Goal: Task Accomplishment & Management: Use online tool/utility

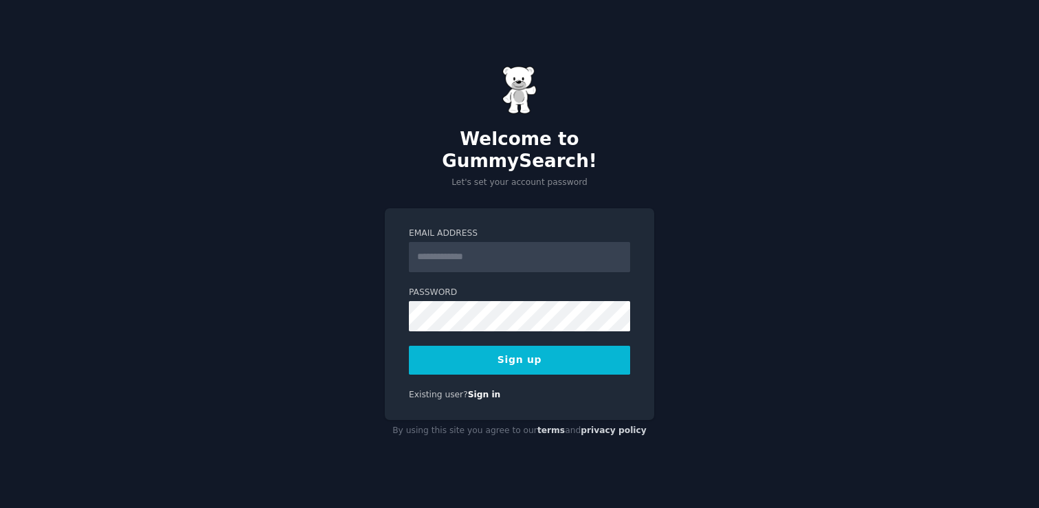
click at [430, 245] on input "Email Address" at bounding box center [519, 257] width 221 height 30
type input "**********"
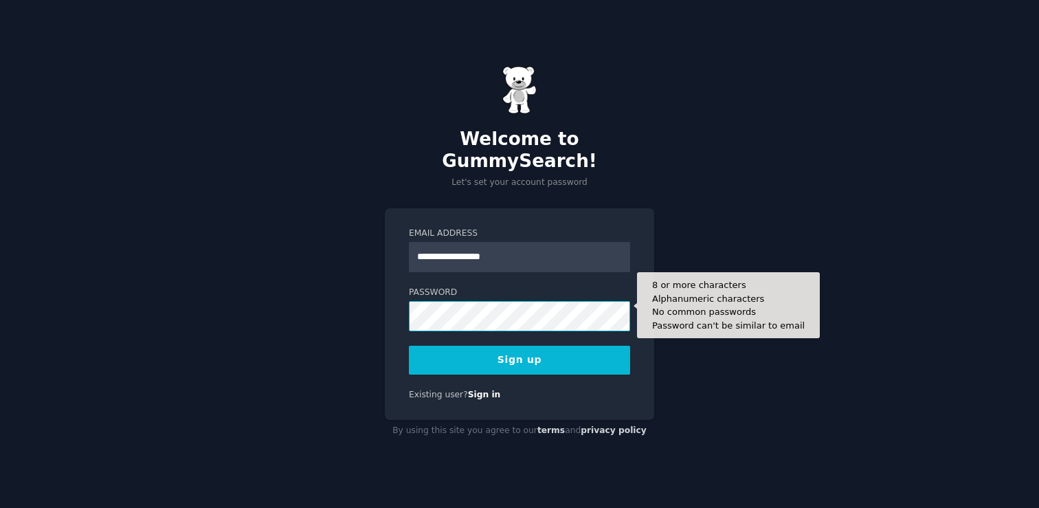
click at [409, 346] on button "Sign up" at bounding box center [519, 360] width 221 height 29
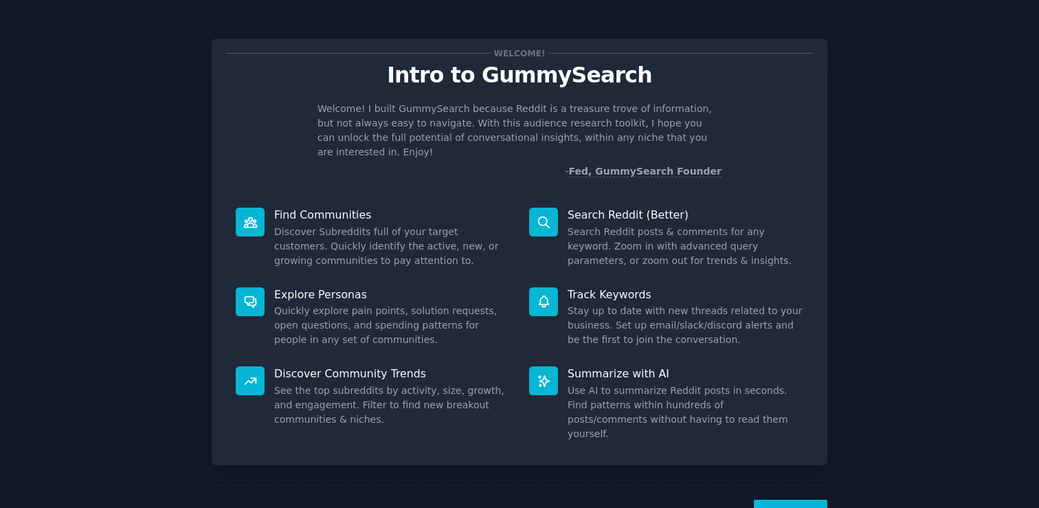
scroll to position [30, 0]
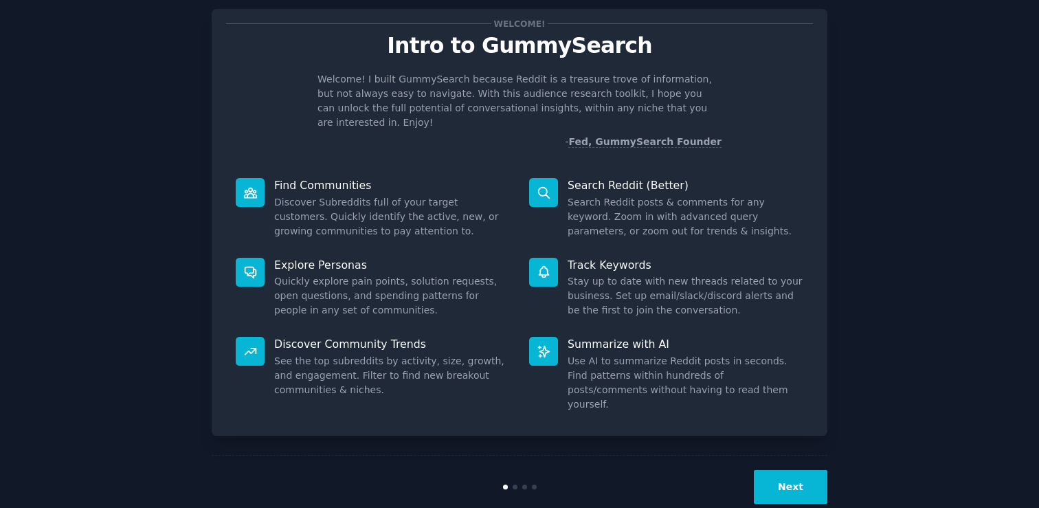
click at [786, 470] on button "Next" at bounding box center [791, 487] width 74 height 34
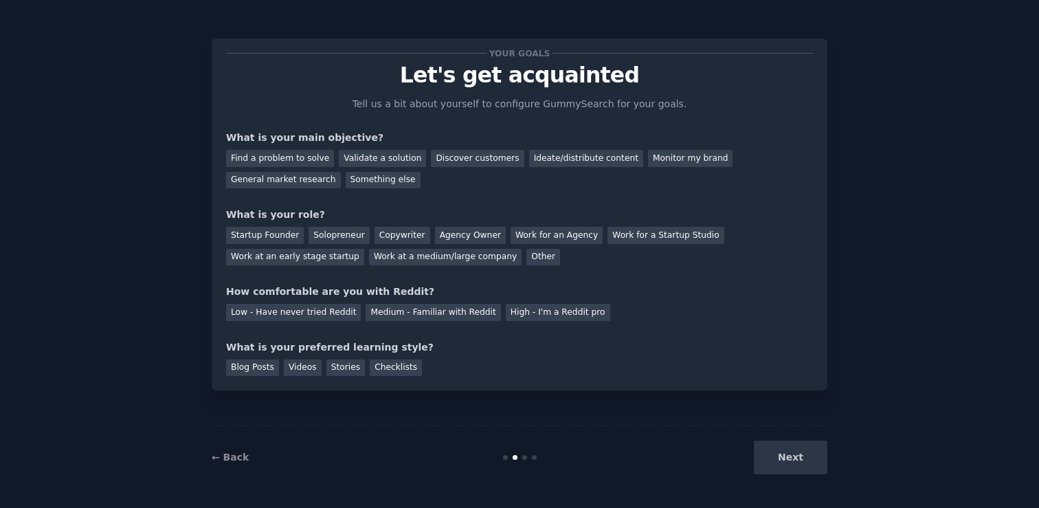
click at [786, 459] on div "Next" at bounding box center [724, 458] width 205 height 34
click at [282, 159] on div "Find a problem to solve" at bounding box center [280, 158] width 108 height 17
click at [324, 185] on div "General market research" at bounding box center [283, 180] width 115 height 17
click at [313, 157] on div "Find a problem to solve" at bounding box center [280, 158] width 108 height 17
click at [303, 180] on div "General market research" at bounding box center [283, 180] width 115 height 17
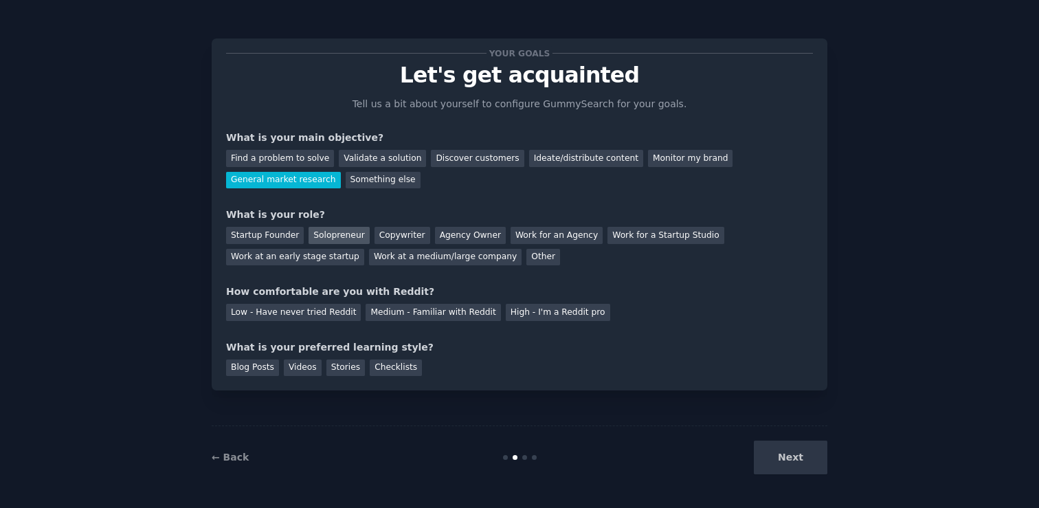
click at [328, 238] on div "Solopreneur" at bounding box center [339, 235] width 60 height 17
click at [428, 311] on div "Medium - Familiar with Reddit" at bounding box center [433, 312] width 135 height 17
click at [296, 372] on div "Videos" at bounding box center [303, 367] width 38 height 17
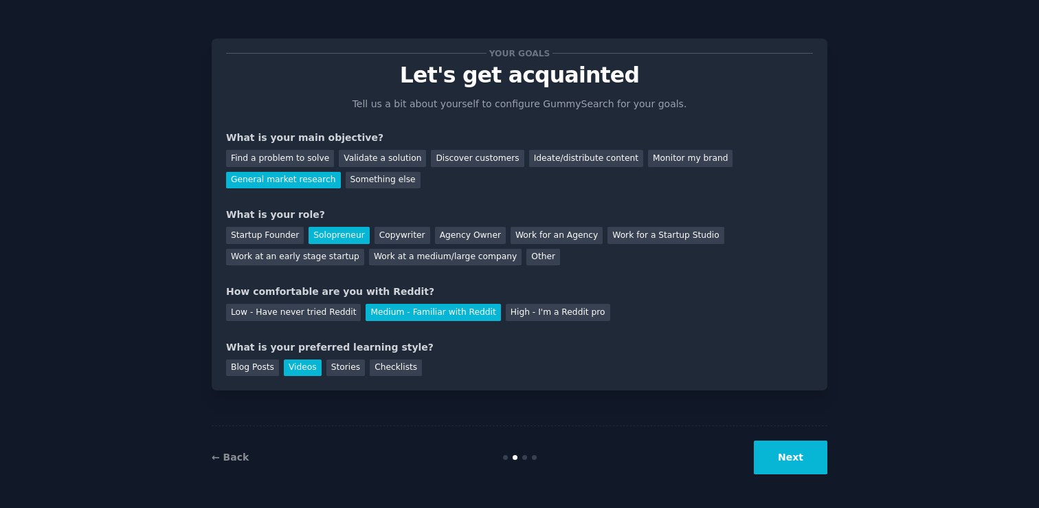
click at [791, 460] on button "Next" at bounding box center [791, 458] width 74 height 34
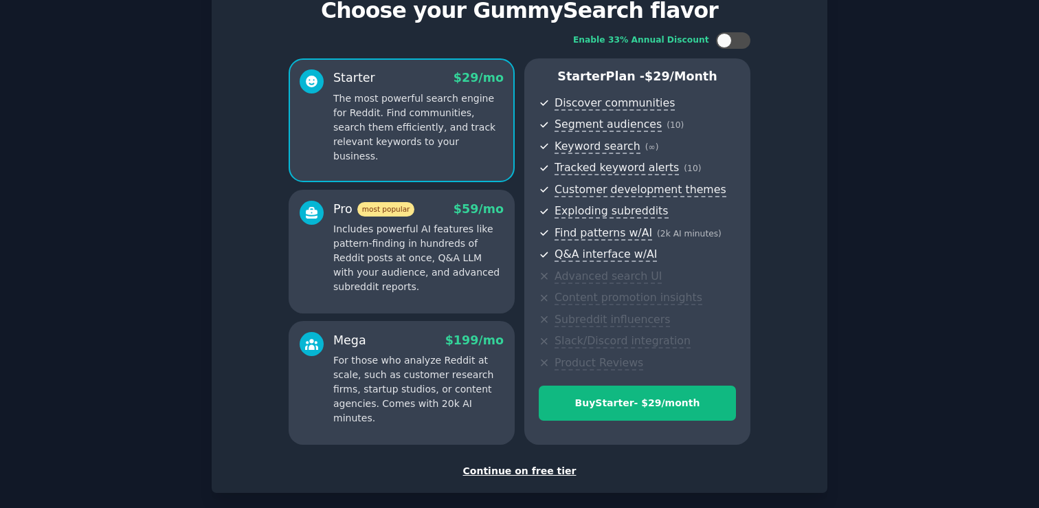
scroll to position [132, 0]
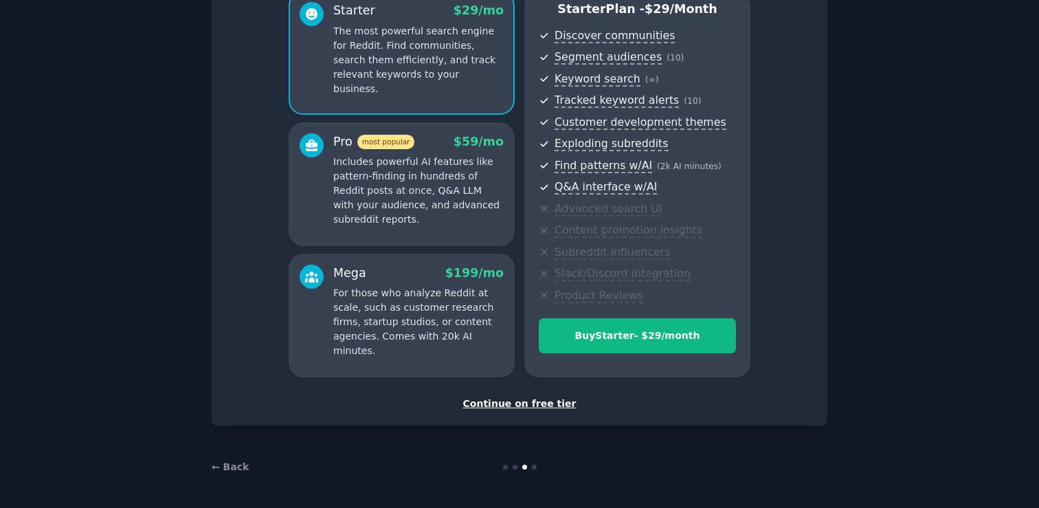
click at [520, 400] on div "Continue on free tier" at bounding box center [519, 404] width 587 height 14
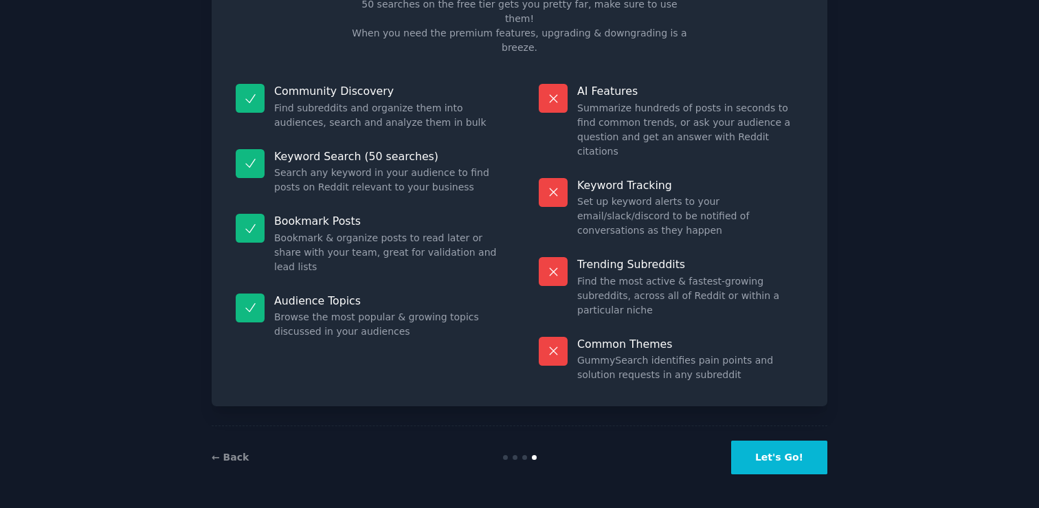
scroll to position [27, 0]
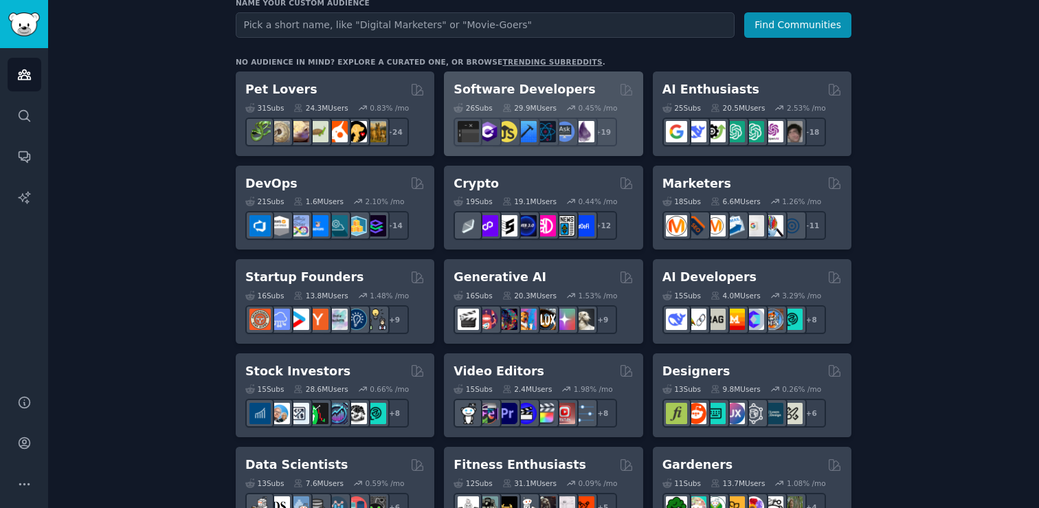
scroll to position [187, 0]
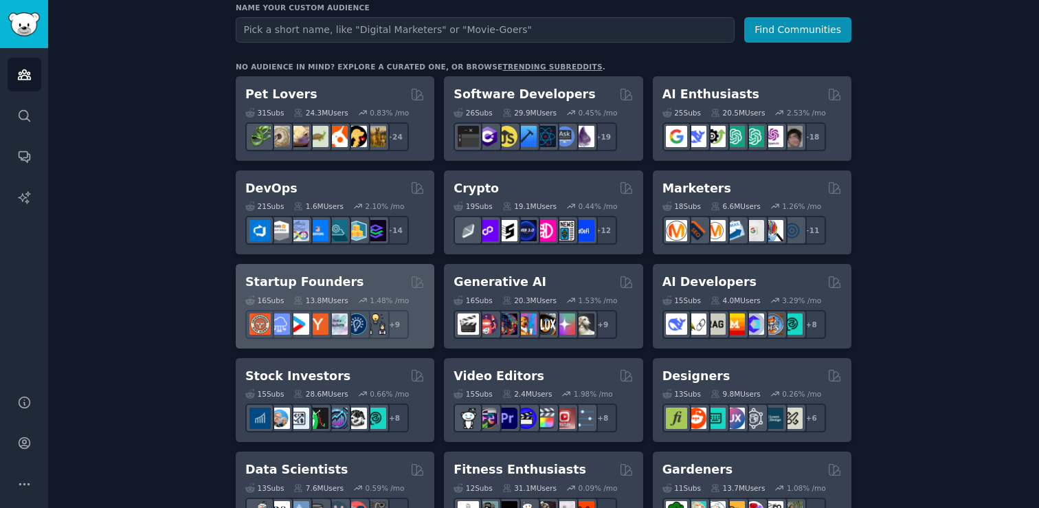
click at [294, 286] on h2 "Startup Founders" at bounding box center [304, 282] width 118 height 17
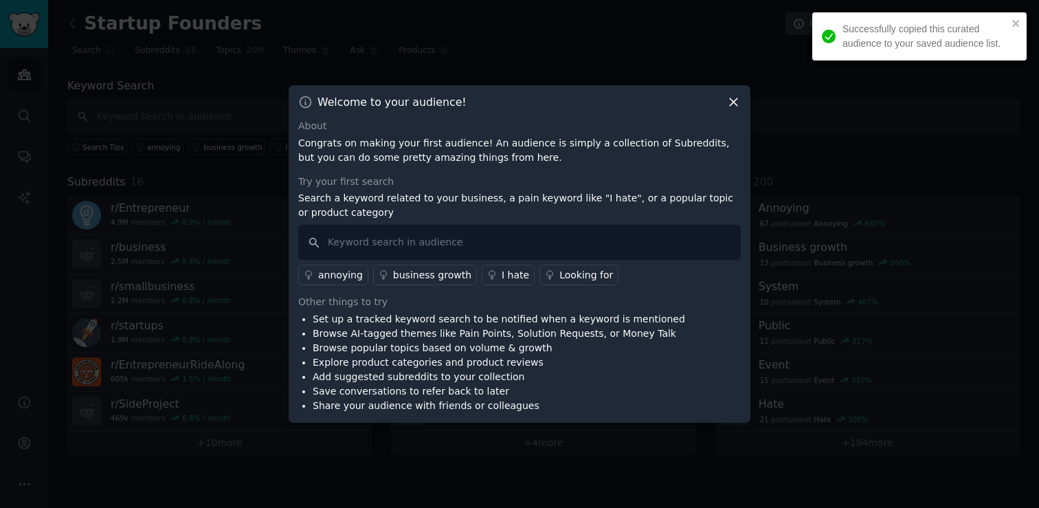
click at [737, 101] on icon at bounding box center [733, 102] width 14 height 14
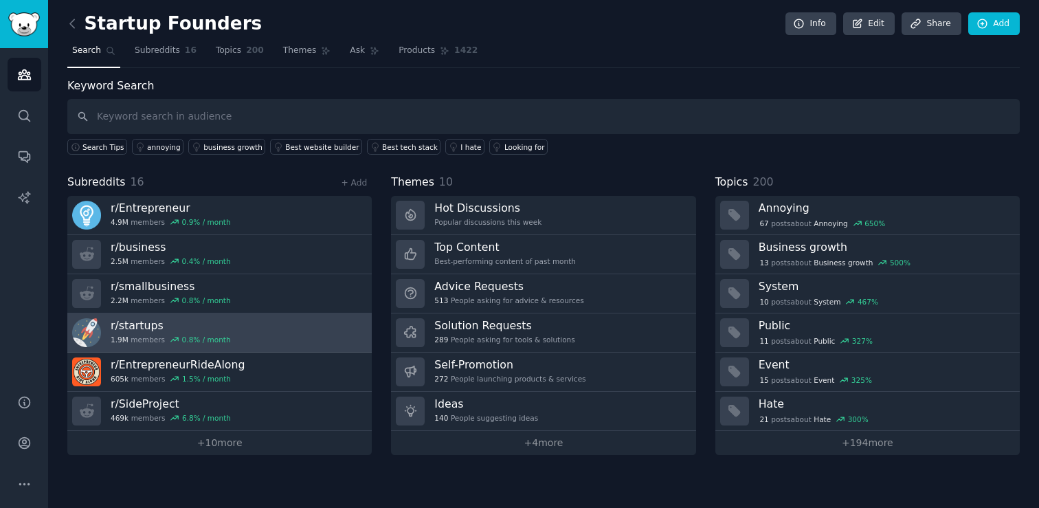
click at [255, 324] on link "r/ startups 1.9M members 0.8 % / month" at bounding box center [219, 332] width 304 height 39
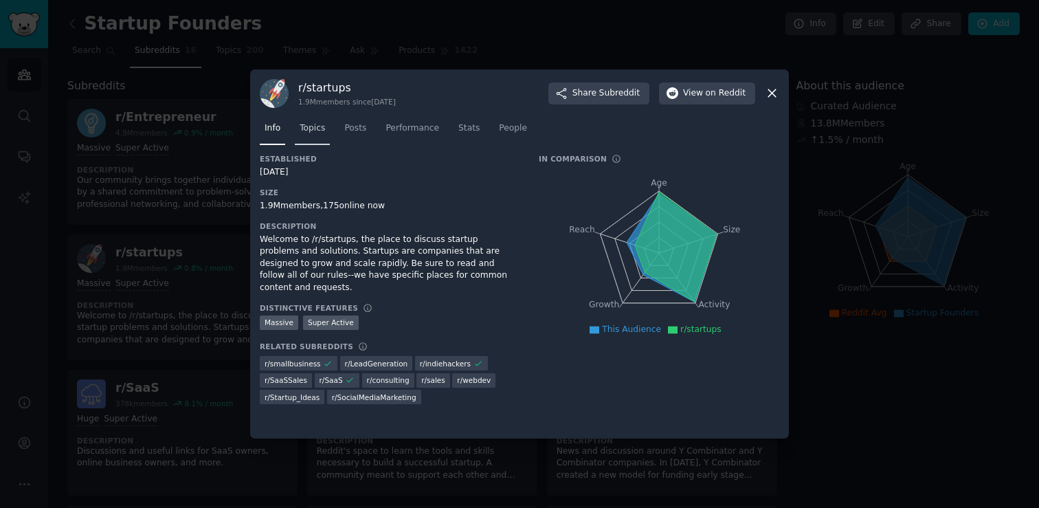
click at [319, 127] on span "Topics" at bounding box center [312, 128] width 25 height 12
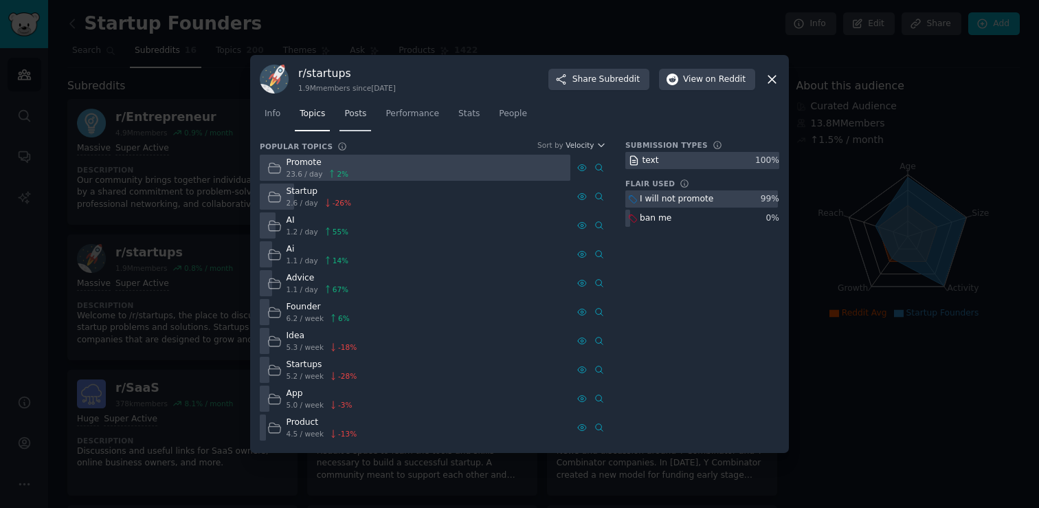
click at [350, 120] on link "Posts" at bounding box center [356, 117] width 32 height 28
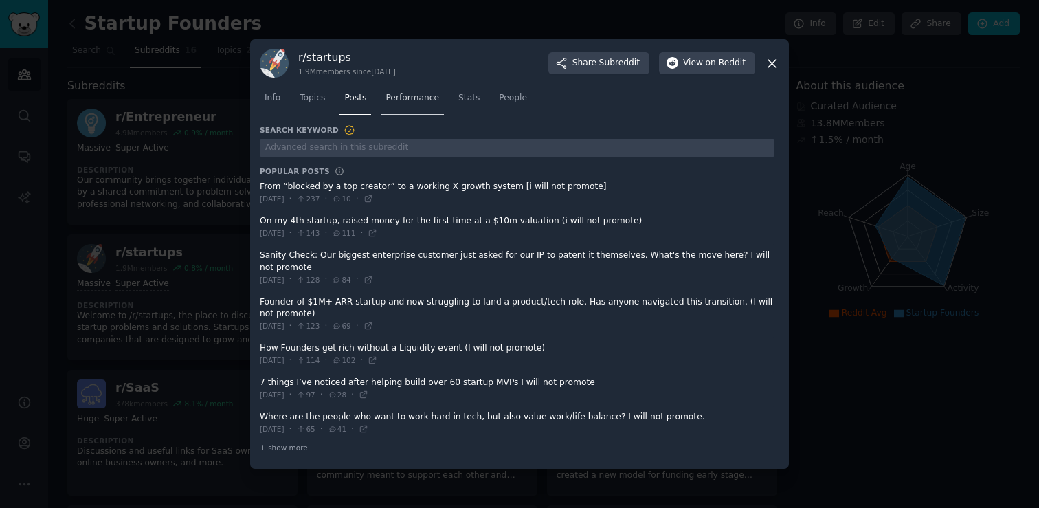
click at [394, 113] on link "Performance" at bounding box center [412, 101] width 63 height 28
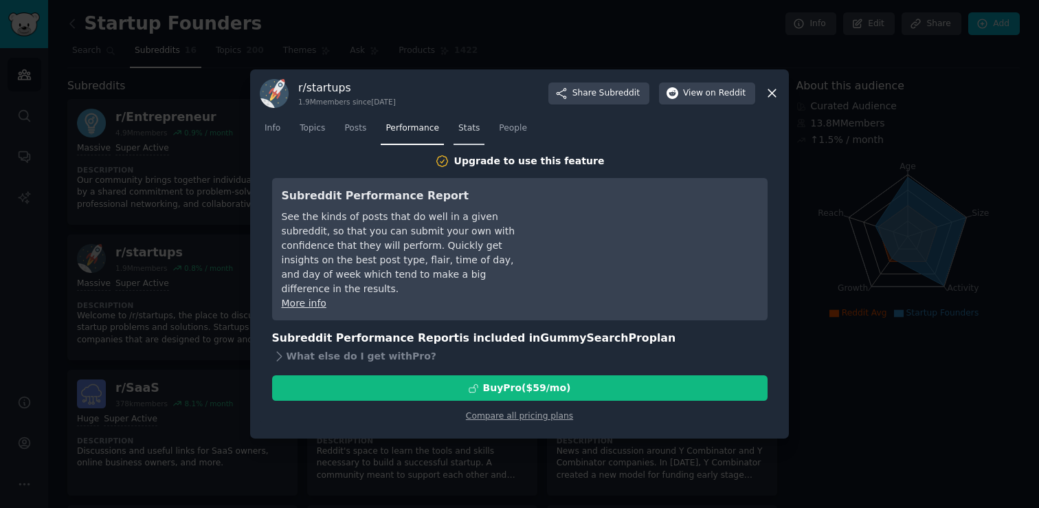
click at [482, 133] on link "Stats" at bounding box center [469, 132] width 31 height 28
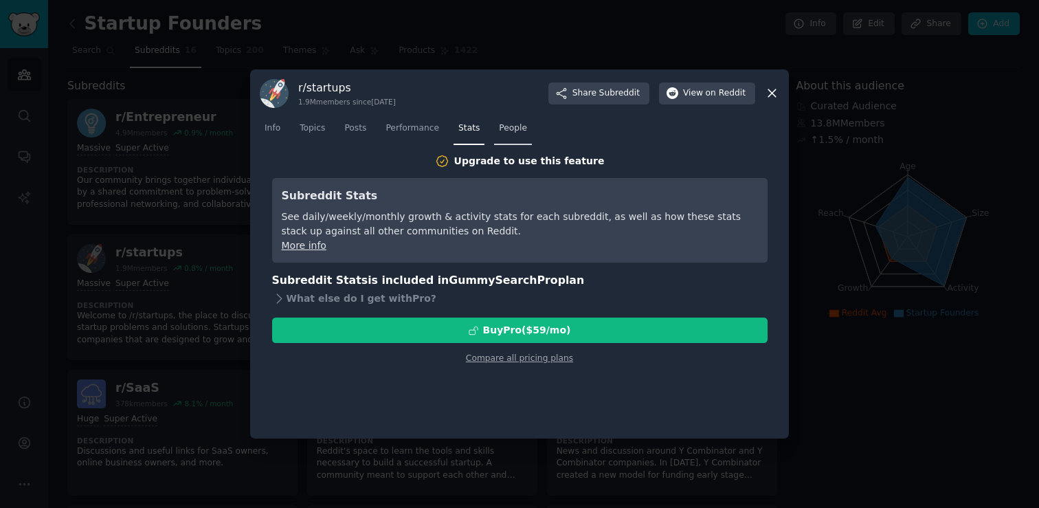
click at [506, 132] on span "People" at bounding box center [513, 128] width 28 height 12
click at [768, 93] on icon at bounding box center [772, 93] width 14 height 14
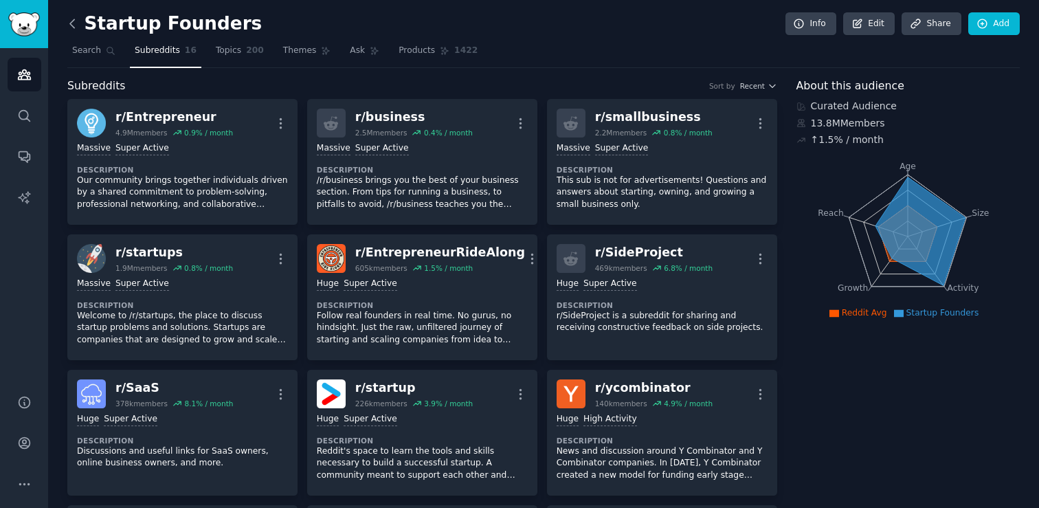
click at [74, 21] on icon at bounding box center [72, 23] width 14 height 14
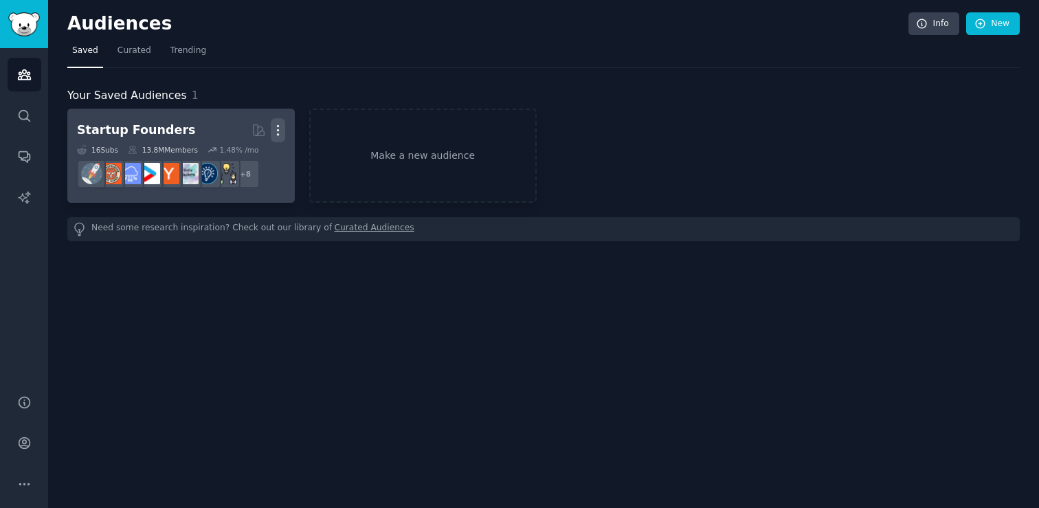
click at [284, 129] on icon "button" at bounding box center [278, 130] width 14 height 14
click at [247, 162] on p "Delete" at bounding box center [241, 159] width 32 height 14
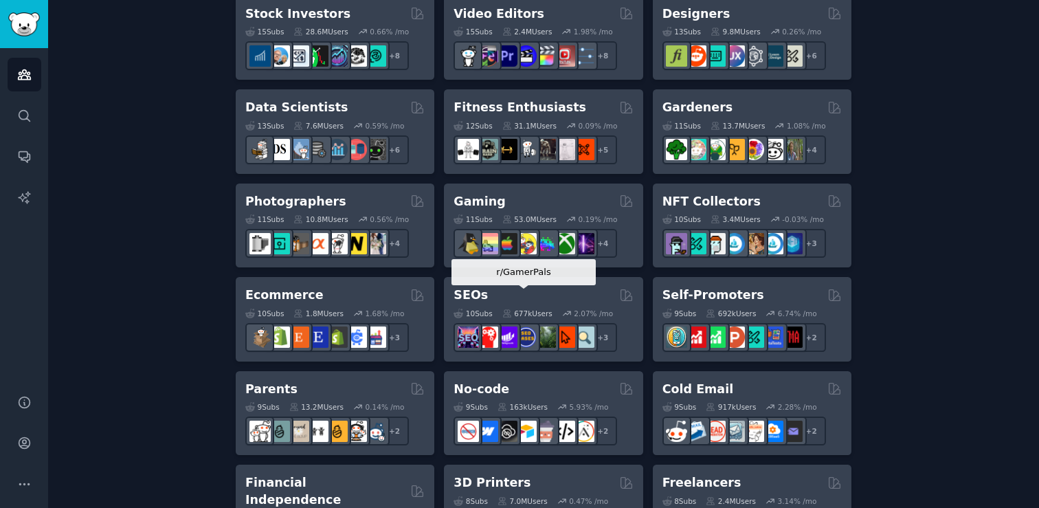
scroll to position [555, 0]
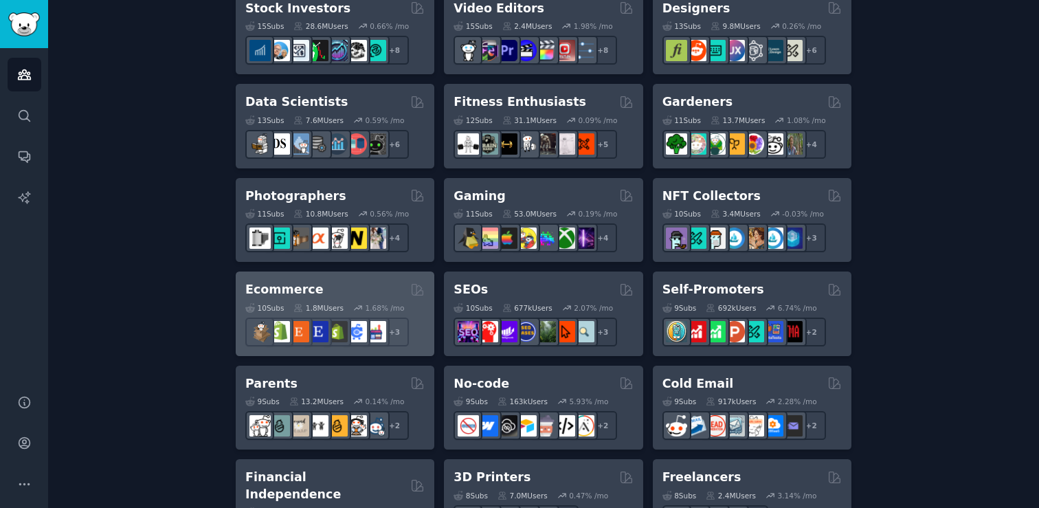
click at [388, 290] on div "Ecommerce" at bounding box center [334, 289] width 179 height 17
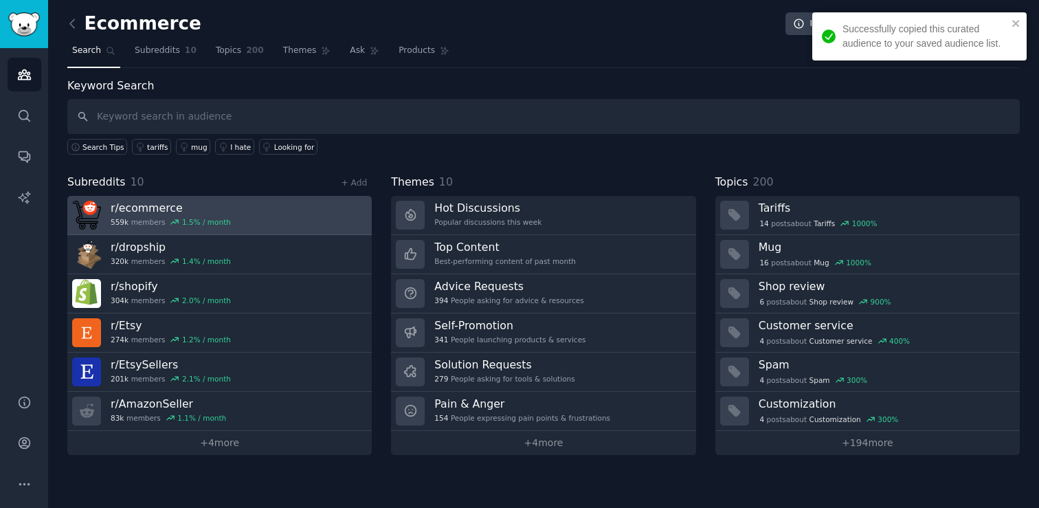
click at [171, 223] on icon at bounding box center [175, 222] width 10 height 10
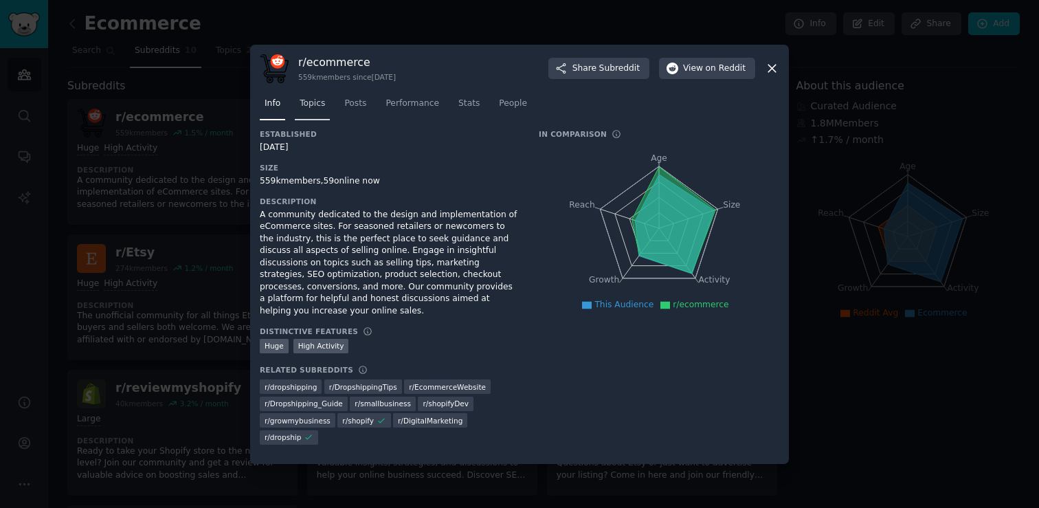
click at [318, 102] on span "Topics" at bounding box center [312, 104] width 25 height 12
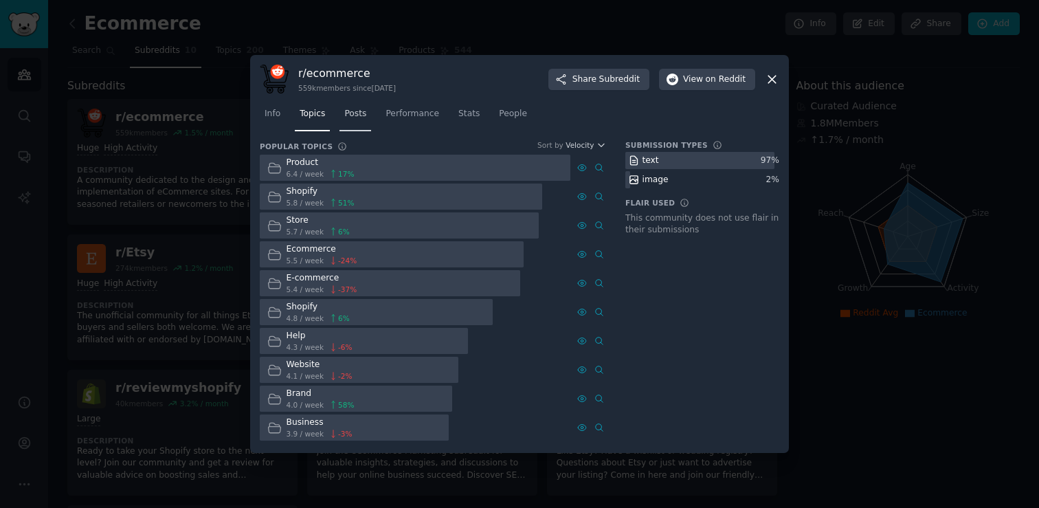
click at [351, 122] on link "Posts" at bounding box center [356, 117] width 32 height 28
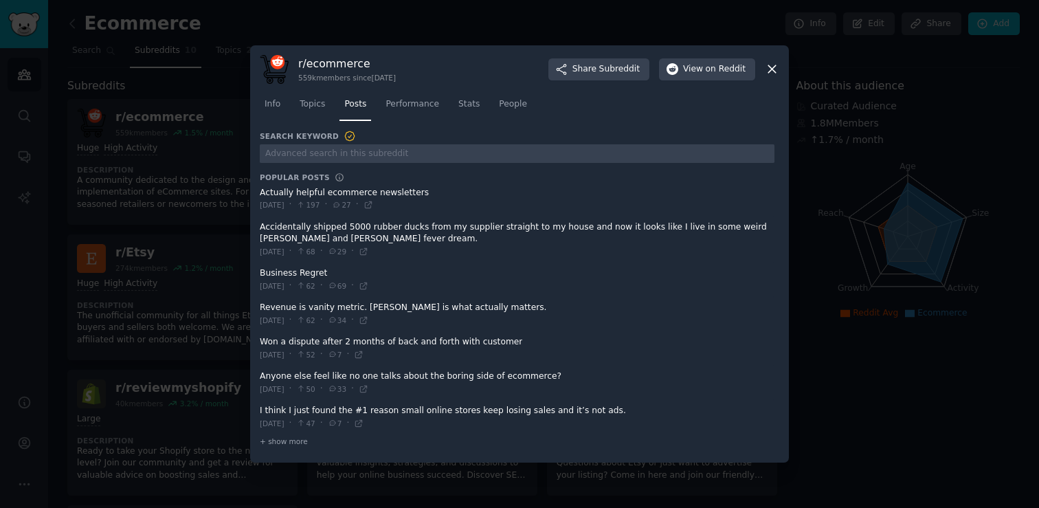
click at [364, 192] on span at bounding box center [517, 199] width 515 height 34
click at [361, 194] on span at bounding box center [517, 199] width 515 height 34
click at [300, 197] on span at bounding box center [517, 199] width 515 height 34
click at [301, 195] on span at bounding box center [517, 199] width 515 height 34
click at [302, 194] on span at bounding box center [517, 199] width 515 height 34
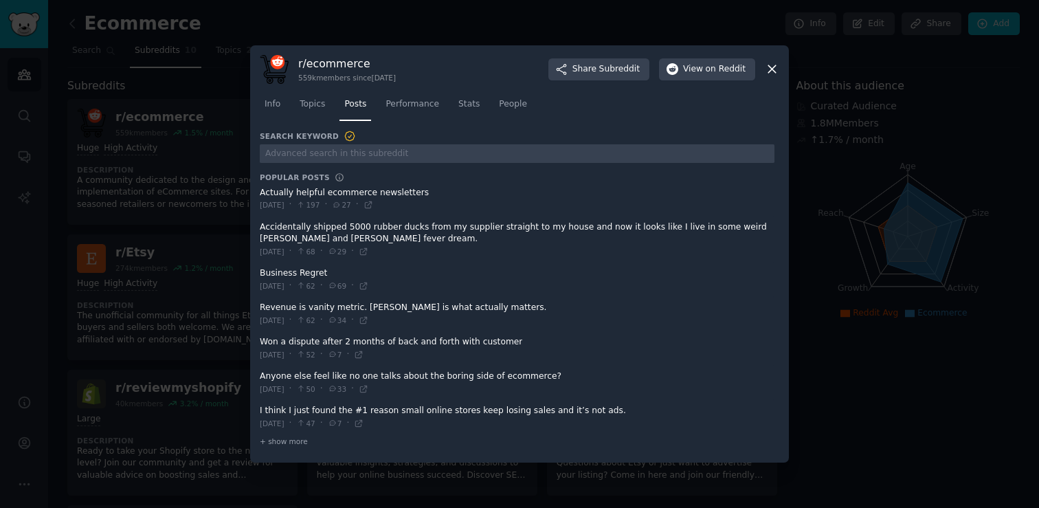
click at [302, 194] on span at bounding box center [517, 199] width 515 height 34
click at [415, 107] on span "Performance" at bounding box center [413, 104] width 54 height 12
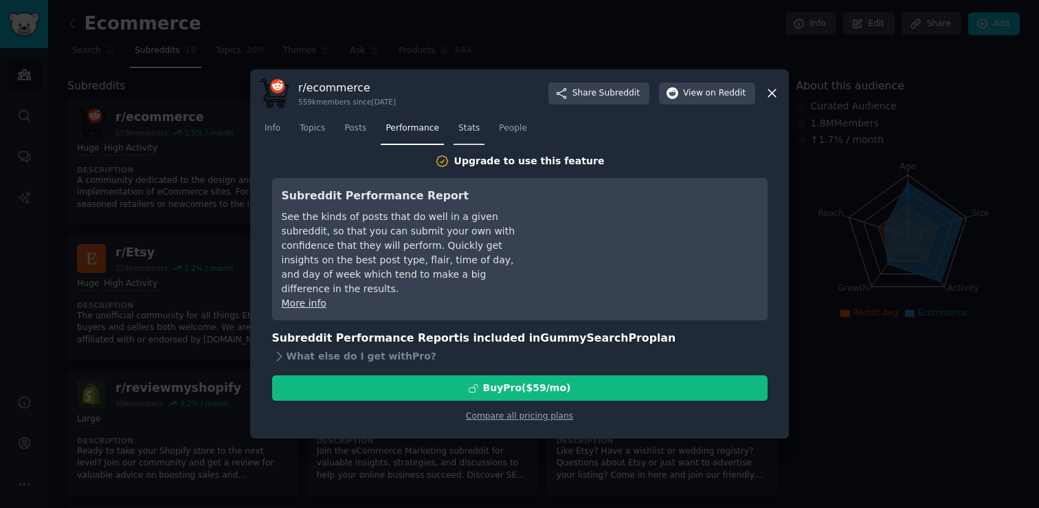
click at [474, 140] on link "Stats" at bounding box center [469, 132] width 31 height 28
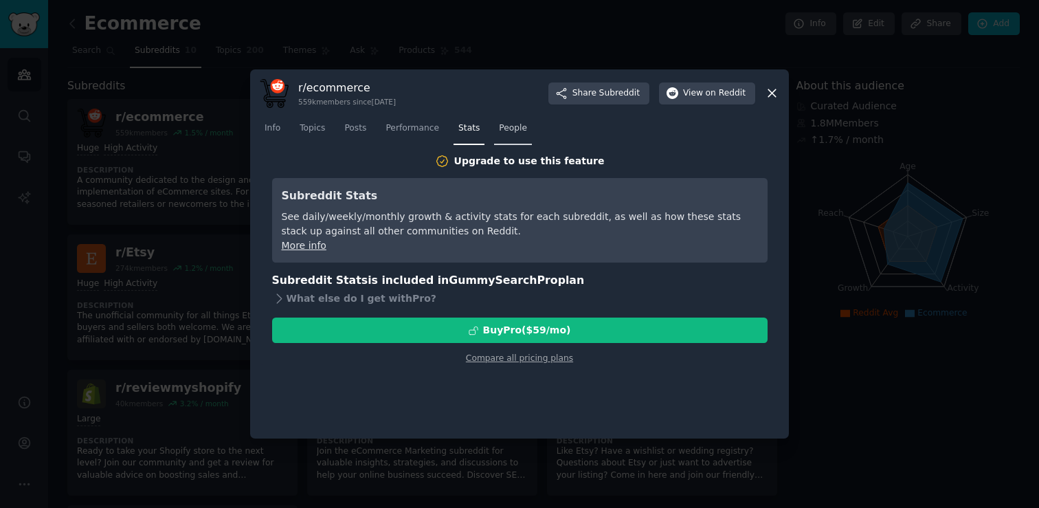
click at [507, 135] on link "People" at bounding box center [513, 132] width 38 height 28
click at [775, 94] on icon at bounding box center [772, 93] width 14 height 14
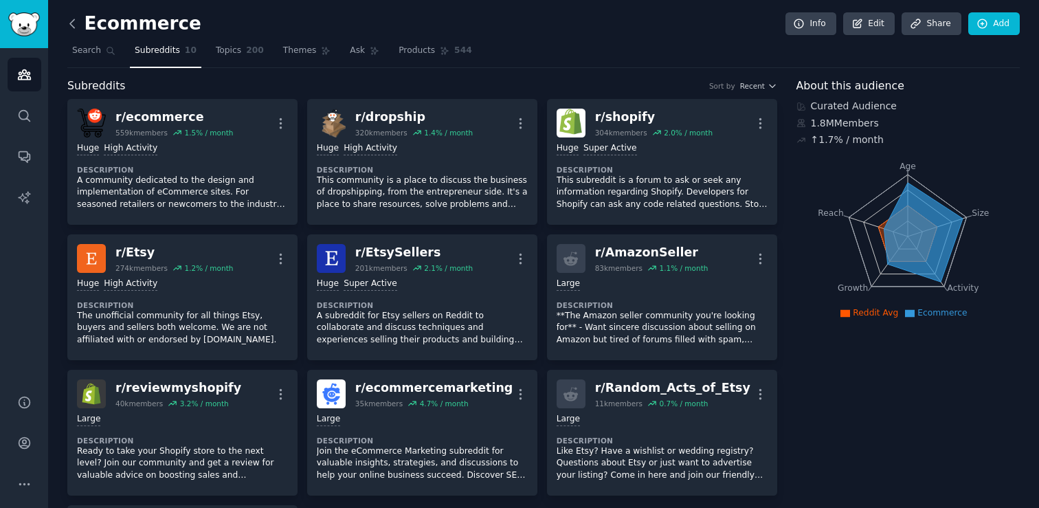
click at [79, 28] on icon at bounding box center [72, 23] width 14 height 14
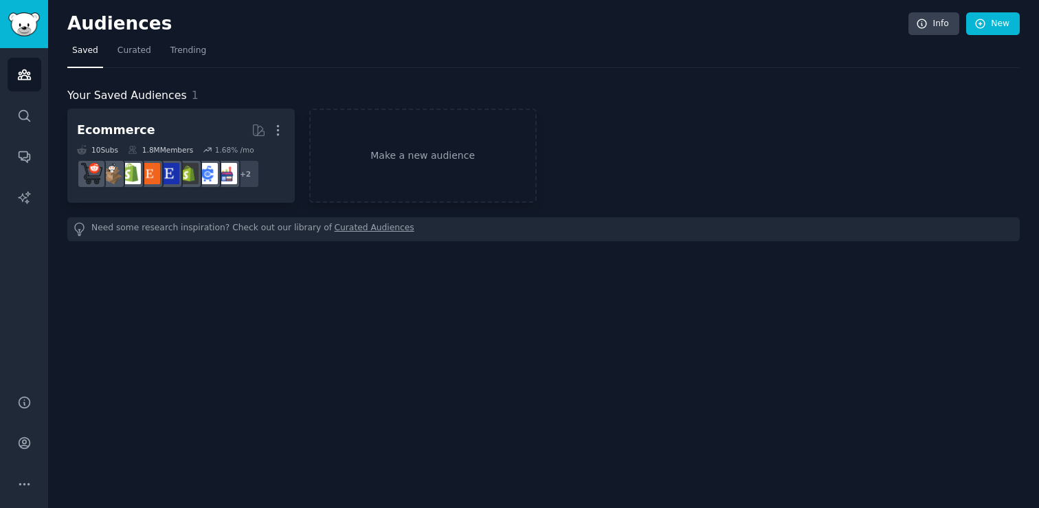
click at [79, 28] on h2 "Audiences" at bounding box center [487, 24] width 841 height 22
click at [403, 173] on link "Make a new audience" at bounding box center [422, 156] width 227 height 94
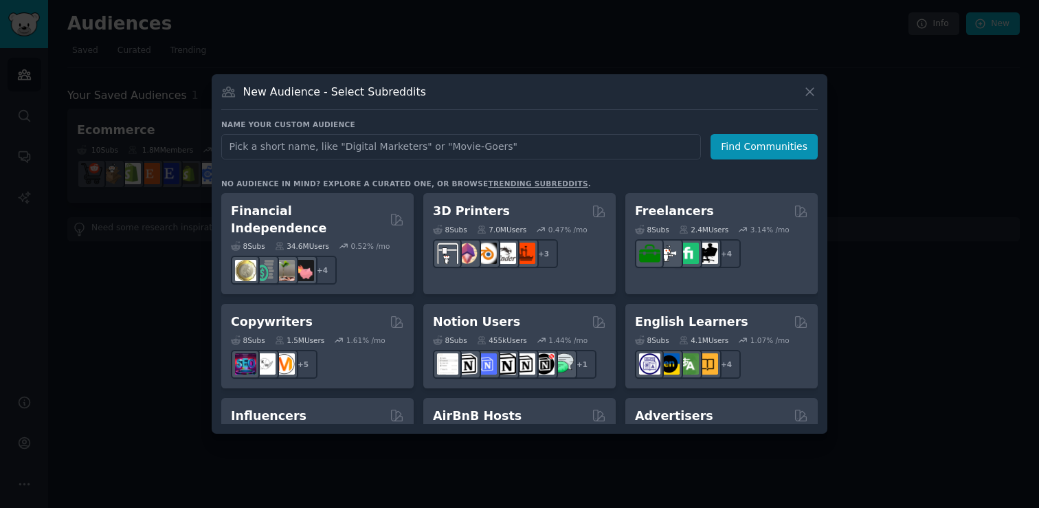
scroll to position [639, 0]
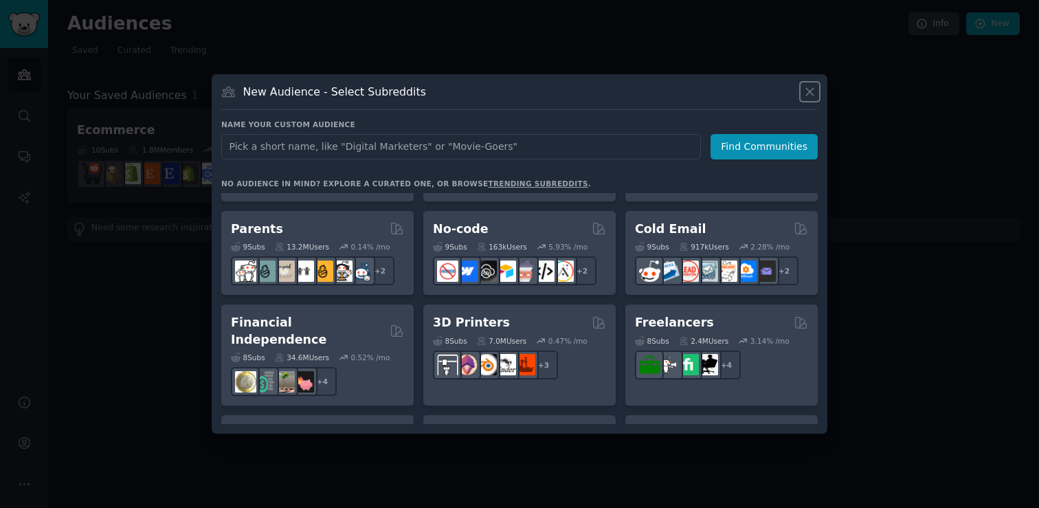
click at [803, 97] on icon at bounding box center [810, 92] width 14 height 14
